Goal: Find specific page/section: Find specific page/section

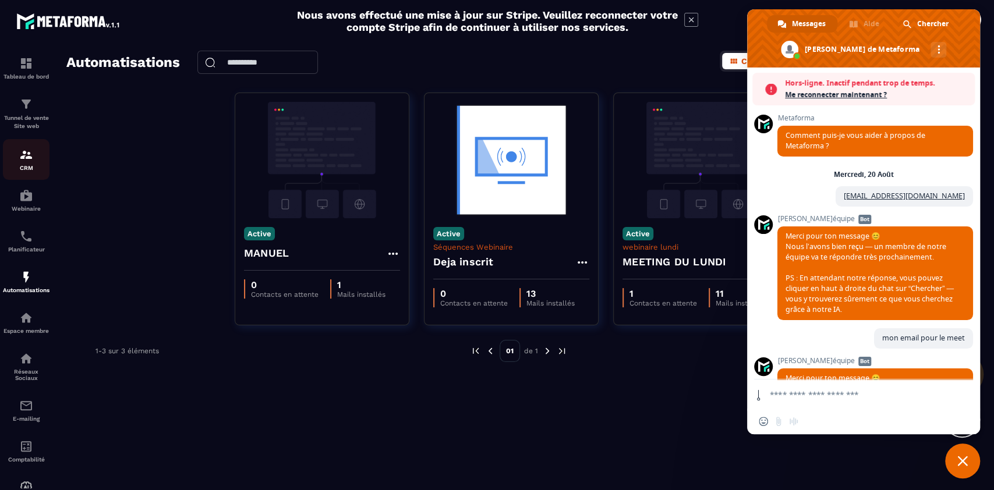
scroll to position [9644, 0]
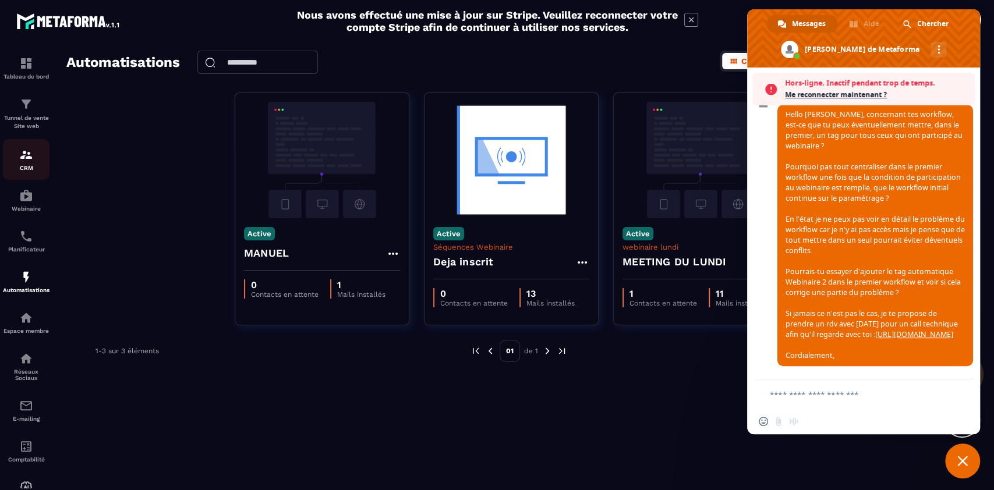
click at [28, 173] on link "CRM" at bounding box center [26, 159] width 47 height 41
click at [968, 455] on span "Fermer le chat" at bounding box center [962, 461] width 35 height 35
